Goal: Task Accomplishment & Management: Manage account settings

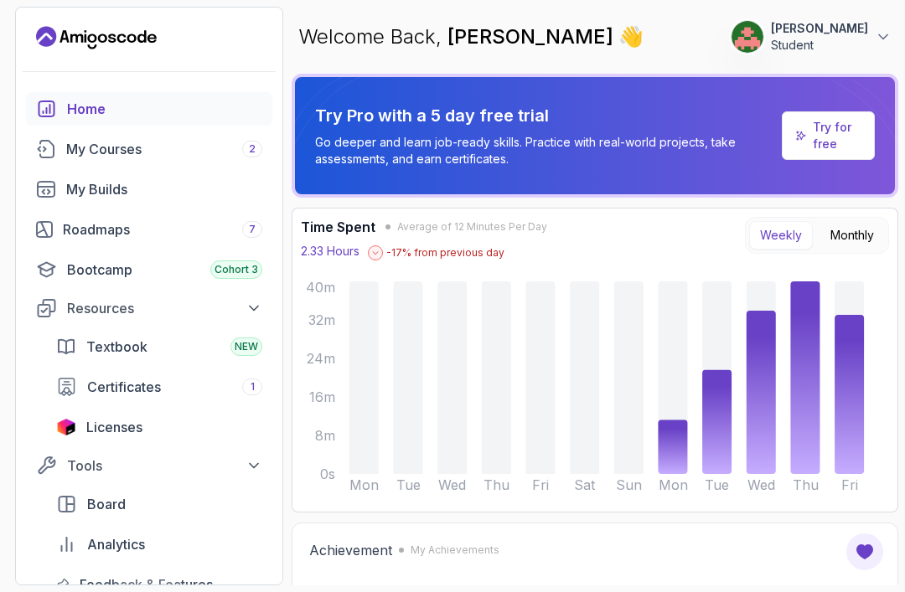
click at [183, 437] on link "Licenses" at bounding box center [159, 428] width 226 height 34
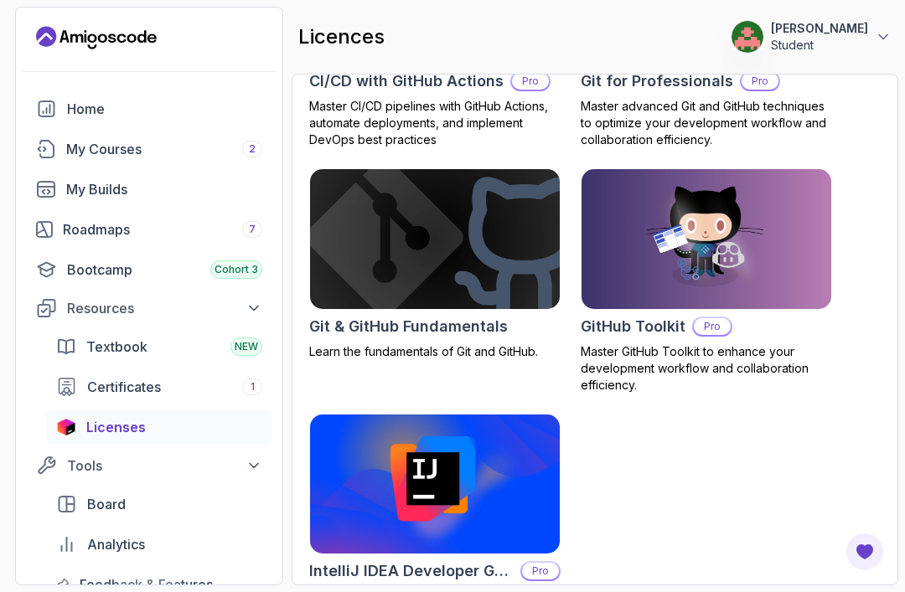
click at [84, 370] on link "Certificates 1" at bounding box center [159, 387] width 226 height 34
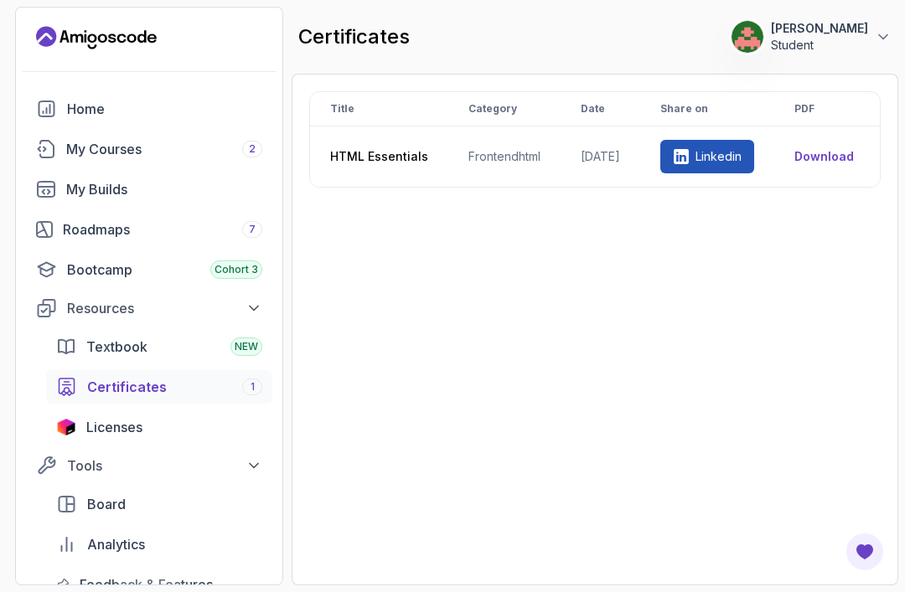
click at [73, 194] on div "My Builds" at bounding box center [164, 189] width 196 height 20
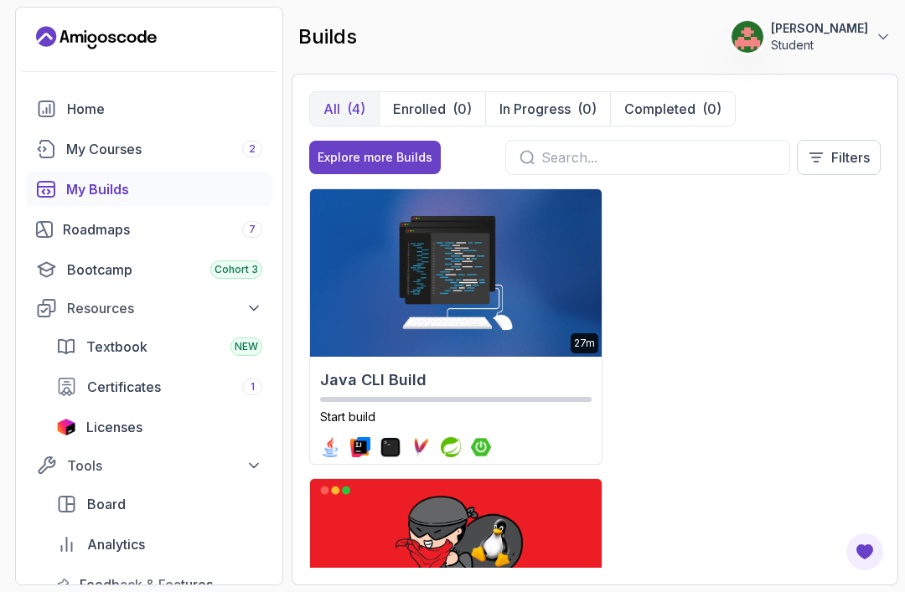
click at [56, 220] on link "Roadmaps 7" at bounding box center [149, 230] width 246 height 34
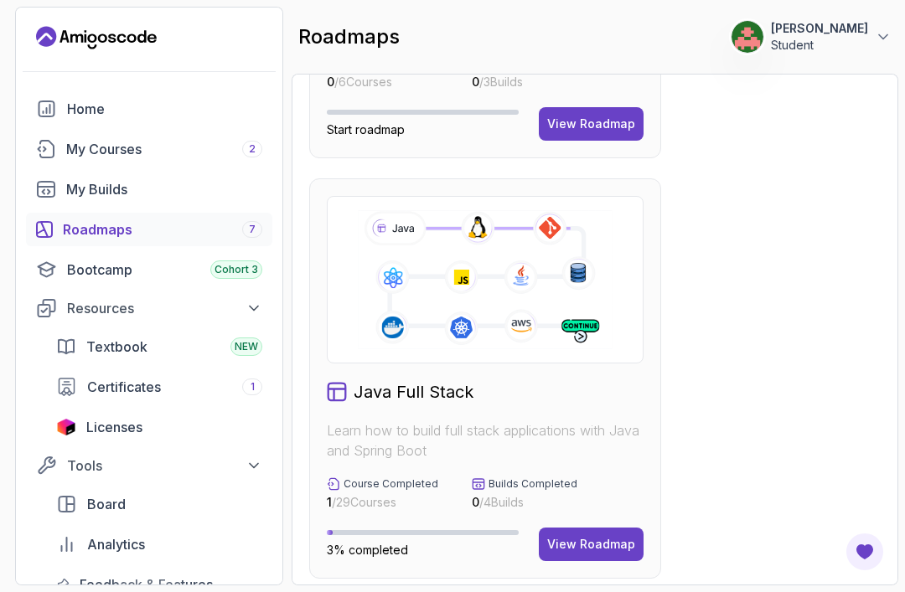
scroll to position [413, 0]
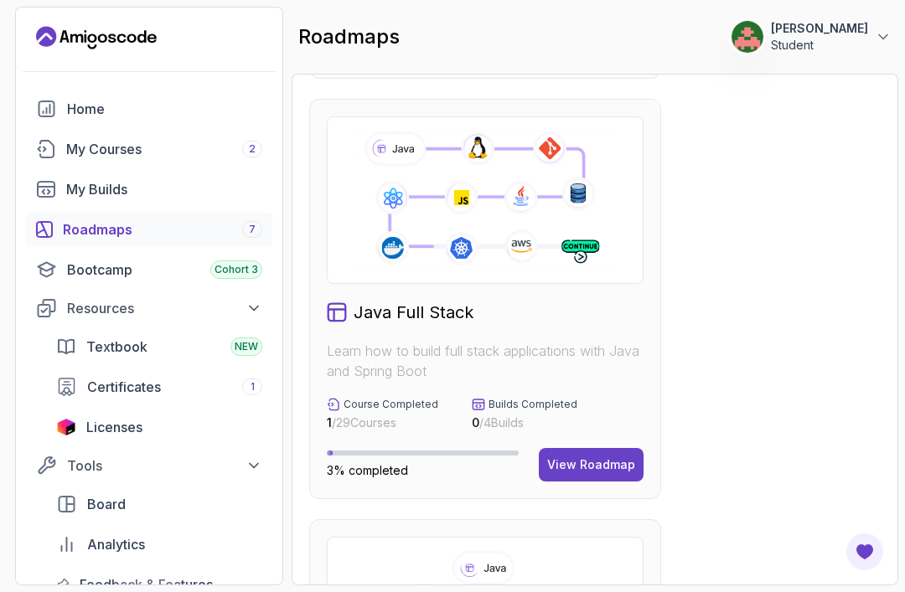
click at [99, 271] on div "Bootcamp Cohort 3" at bounding box center [164, 270] width 195 height 20
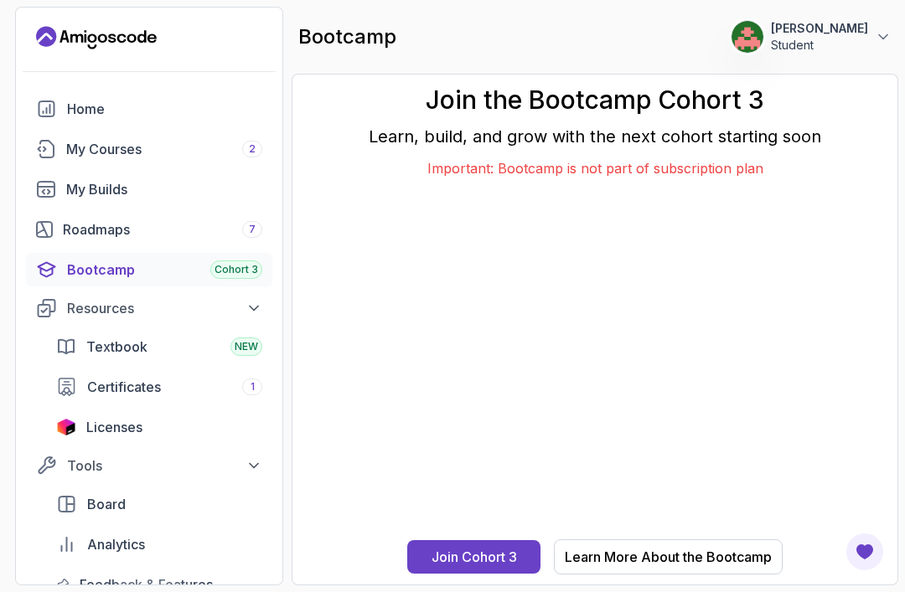
click at [55, 113] on icon "home" at bounding box center [46, 109] width 21 height 20
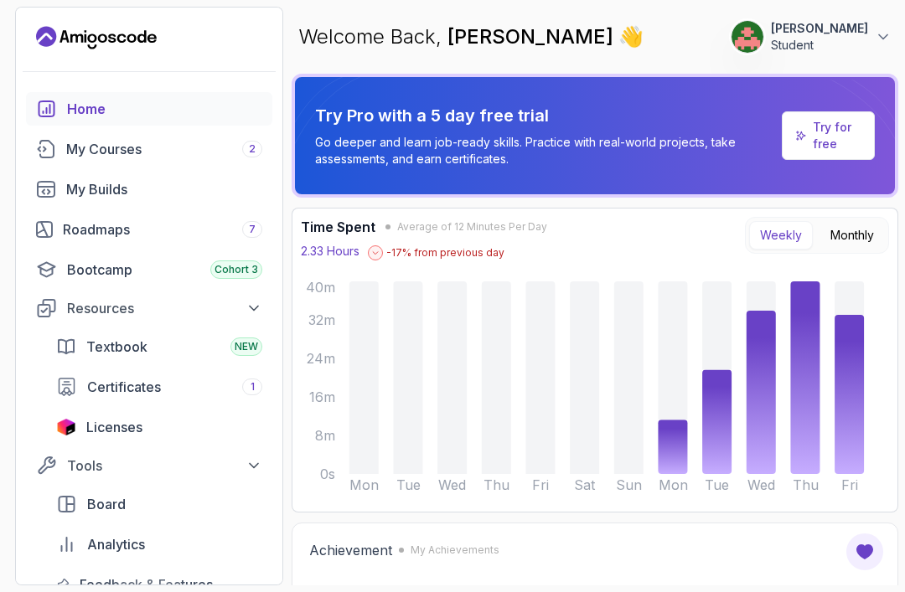
scroll to position [-2, 0]
click at [849, 46] on p "Student" at bounding box center [819, 45] width 97 height 17
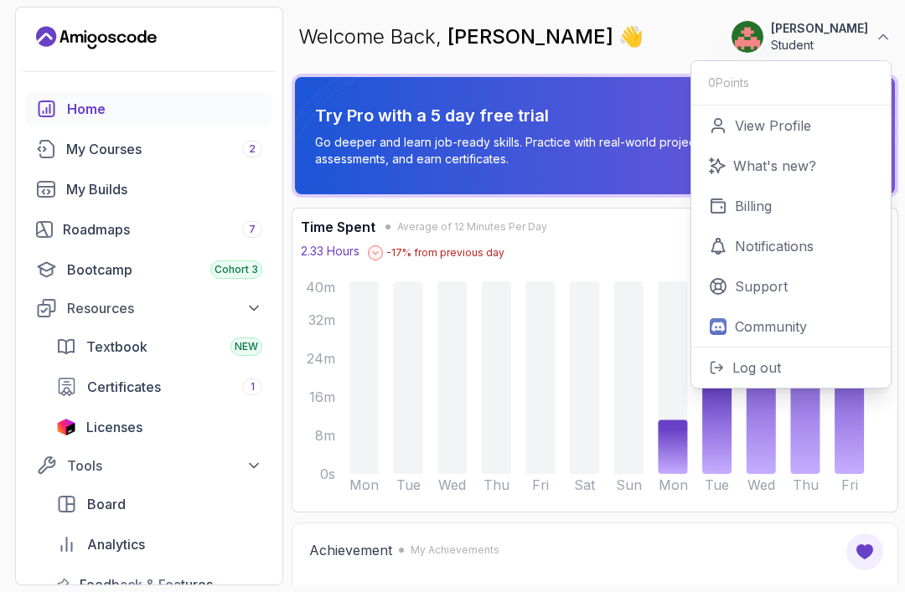
click at [832, 118] on link "View Profile" at bounding box center [790, 126] width 199 height 40
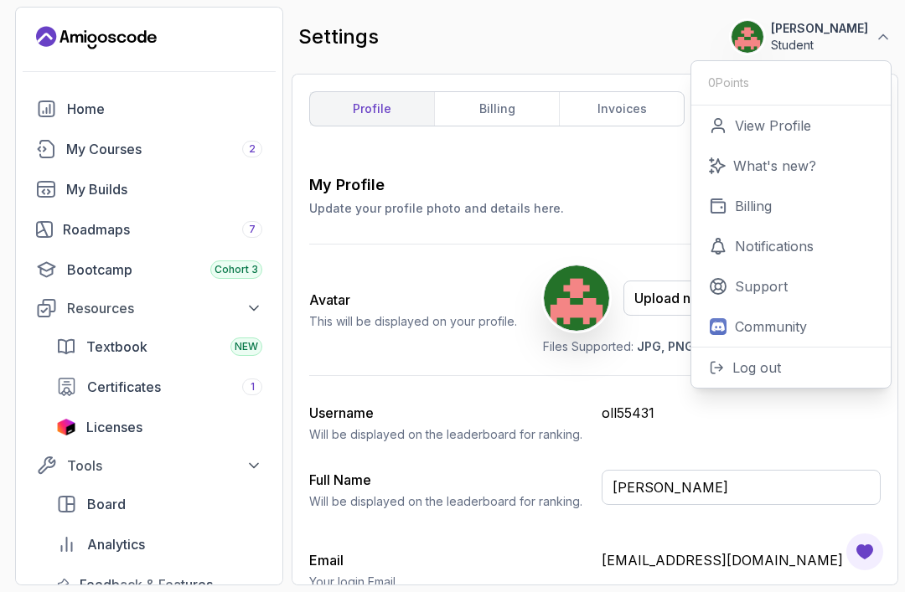
click at [829, 137] on link "View Profile" at bounding box center [790, 126] width 199 height 40
click at [785, 136] on link "View Profile" at bounding box center [790, 126] width 199 height 40
click at [784, 123] on p "View Profile" at bounding box center [773, 126] width 76 height 20
click at [841, 139] on link "View Profile" at bounding box center [790, 126] width 199 height 40
click at [632, 154] on div "profile billing invoices My Profile Update your profile photo and details here.…" at bounding box center [595, 329] width 572 height 477
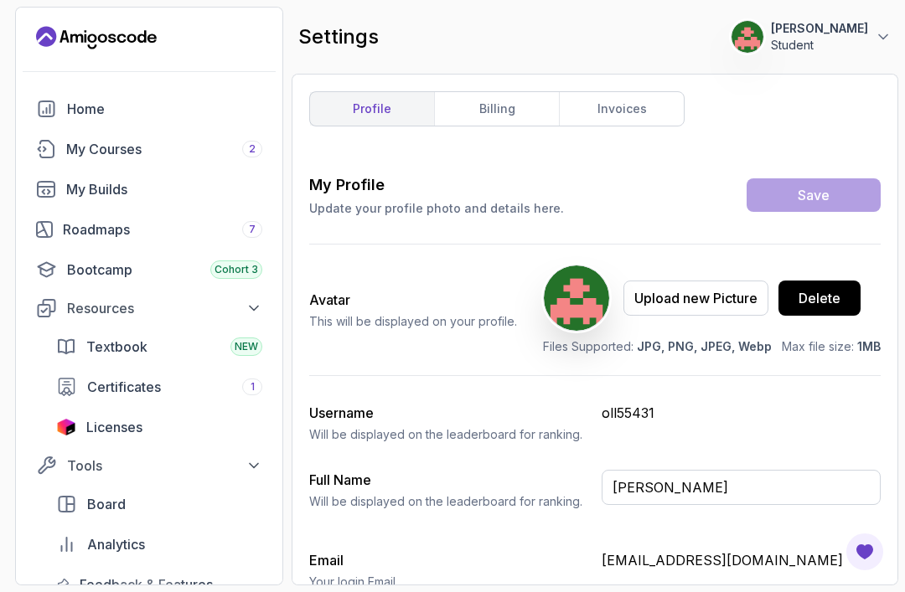
click at [900, 18] on section "64 Points 1 [PERSON_NAME] Student Home My Courses 2 My Builds Roadmaps 7 Bootca…" at bounding box center [452, 296] width 905 height 592
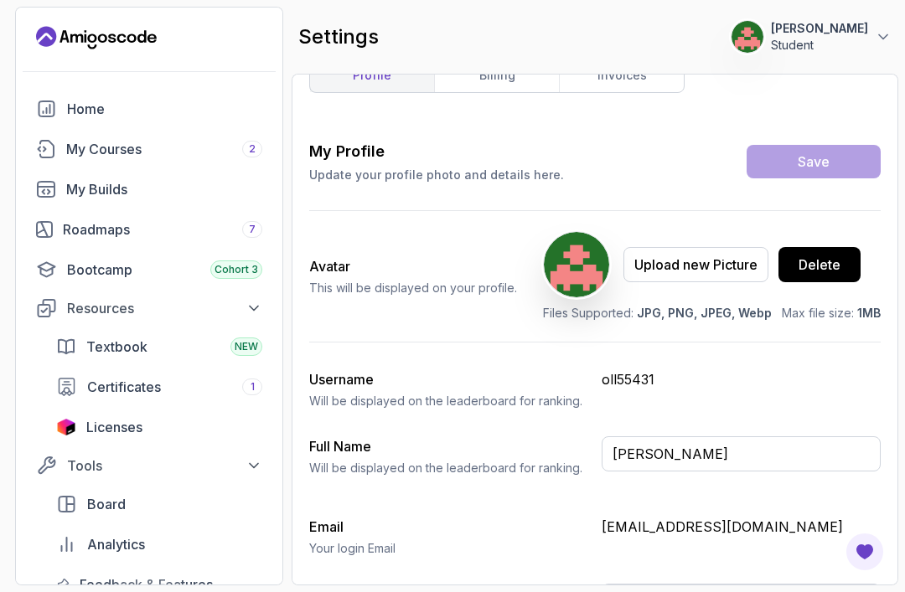
scroll to position [33, 0]
click at [862, 33] on p "[PERSON_NAME]" at bounding box center [819, 28] width 97 height 17
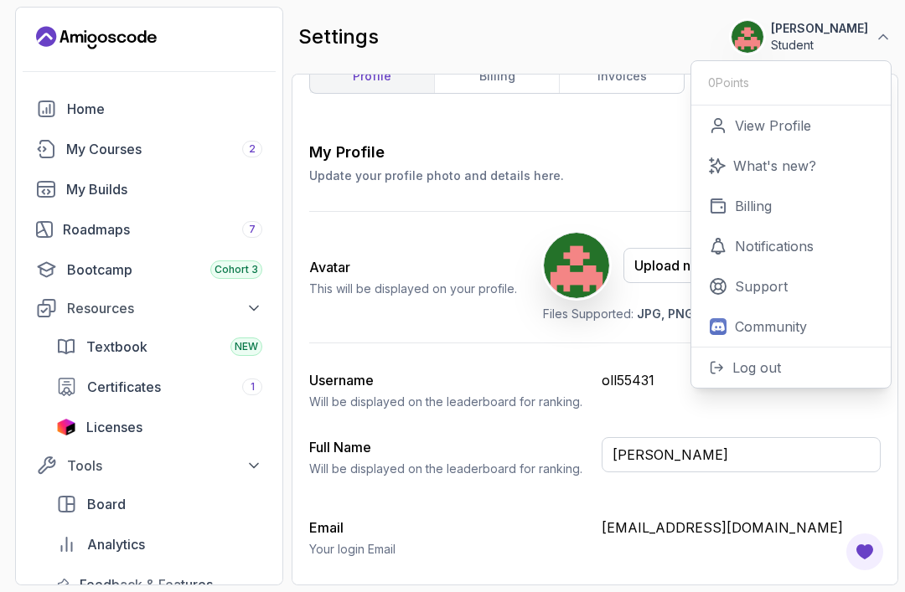
click at [634, 209] on div "My Profile Update your profile photo and details here. Save Avatar This will be…" at bounding box center [595, 390] width 572 height 498
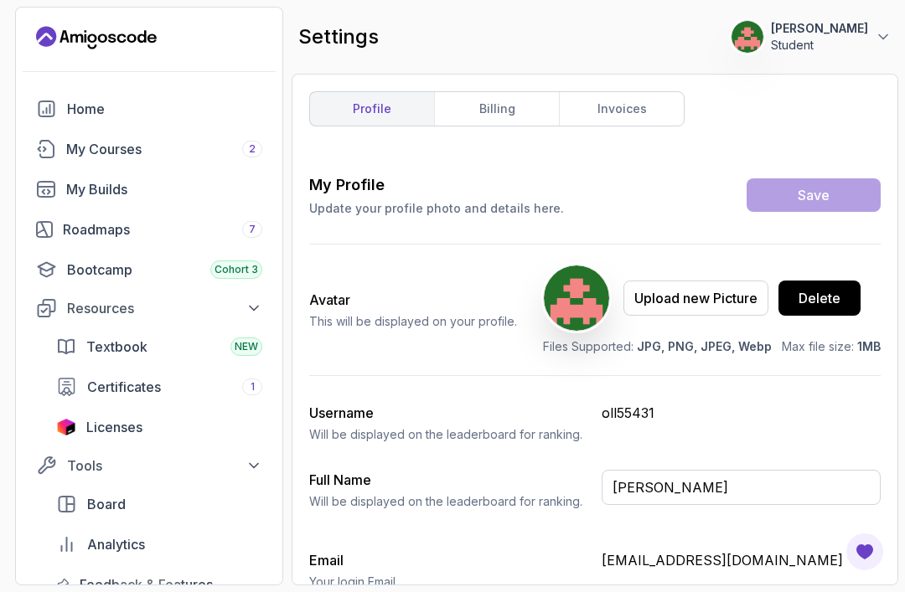
scroll to position [0, 0]
click at [837, 30] on p "[PERSON_NAME]" at bounding box center [819, 28] width 97 height 17
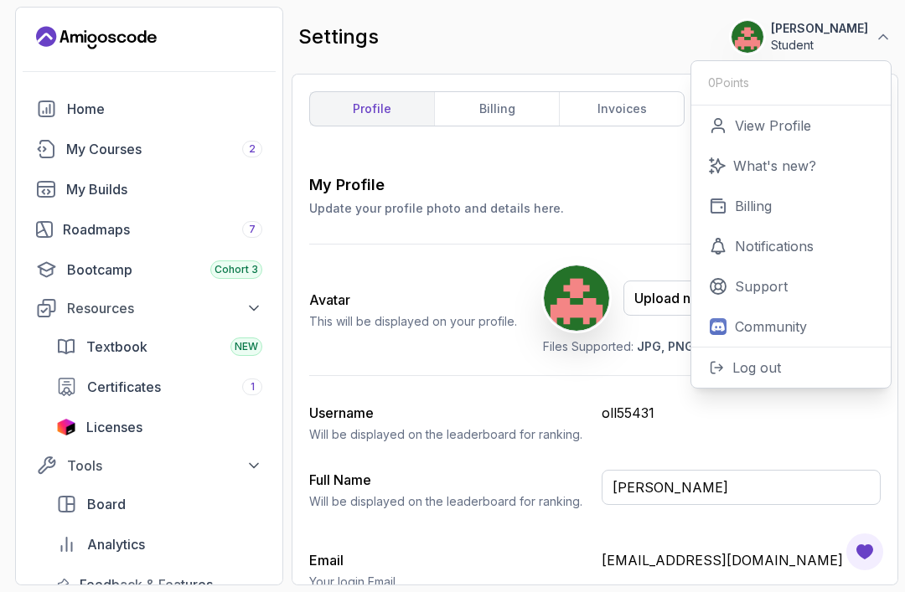
click at [846, 24] on p "[PERSON_NAME]" at bounding box center [819, 28] width 97 height 17
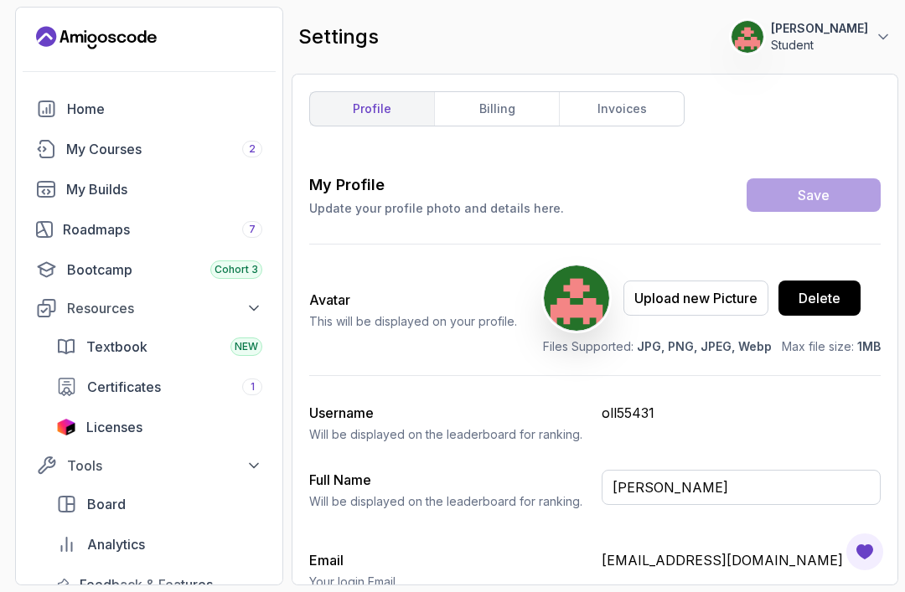
click at [845, 27] on p "[PERSON_NAME]" at bounding box center [819, 28] width 97 height 17
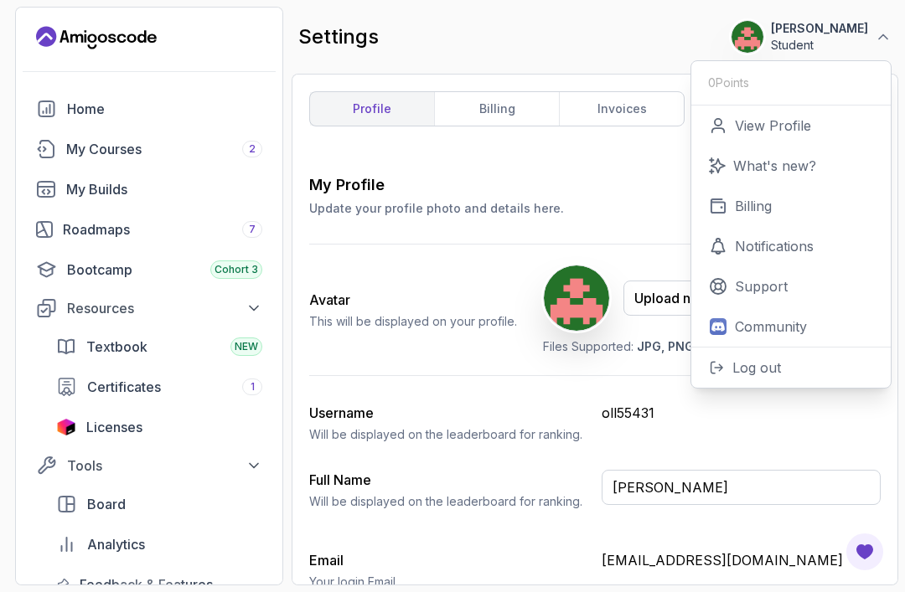
click at [763, 31] on img at bounding box center [748, 37] width 32 height 32
